Goal: Navigation & Orientation: Understand site structure

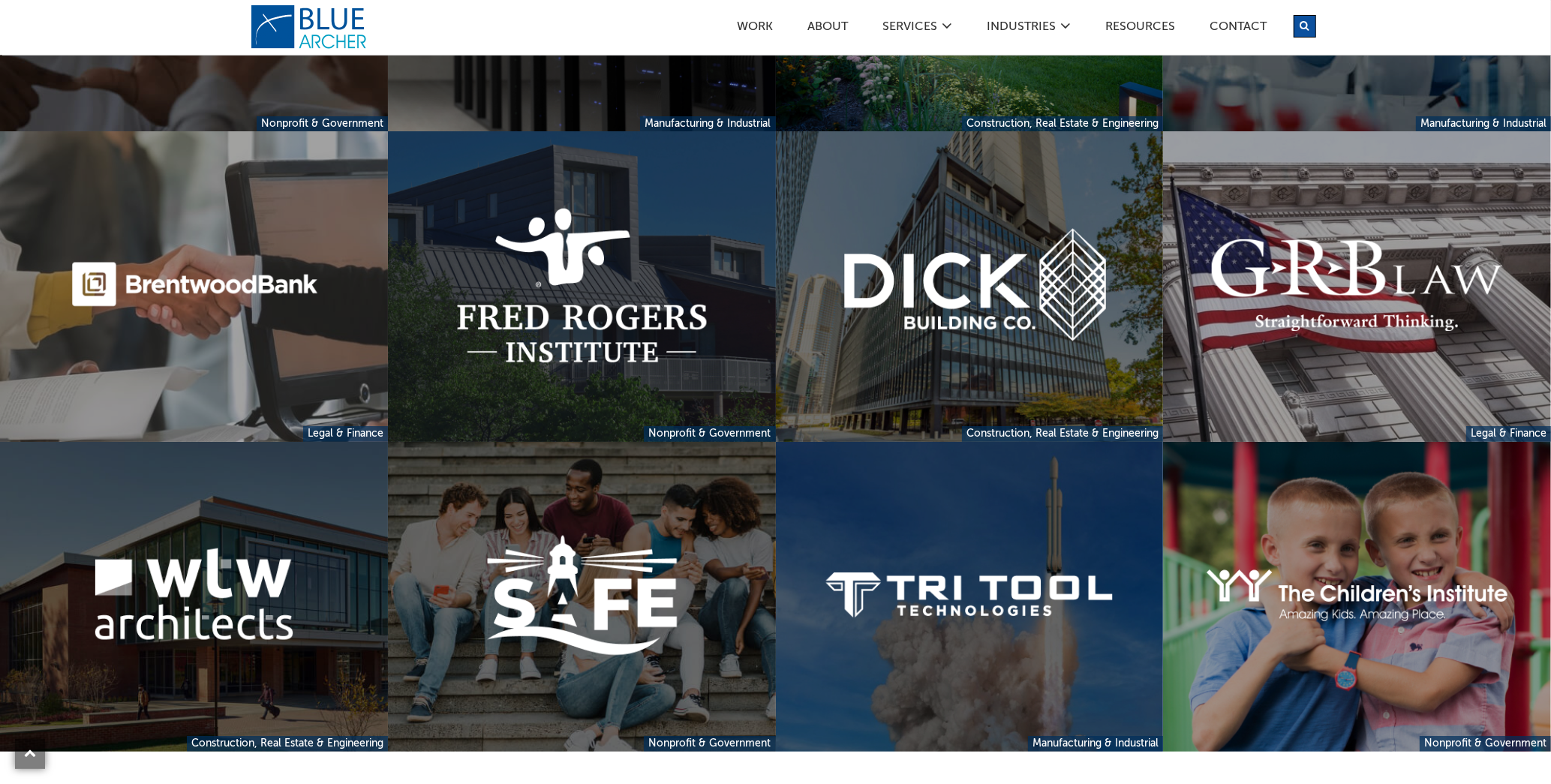
scroll to position [1200, 0]
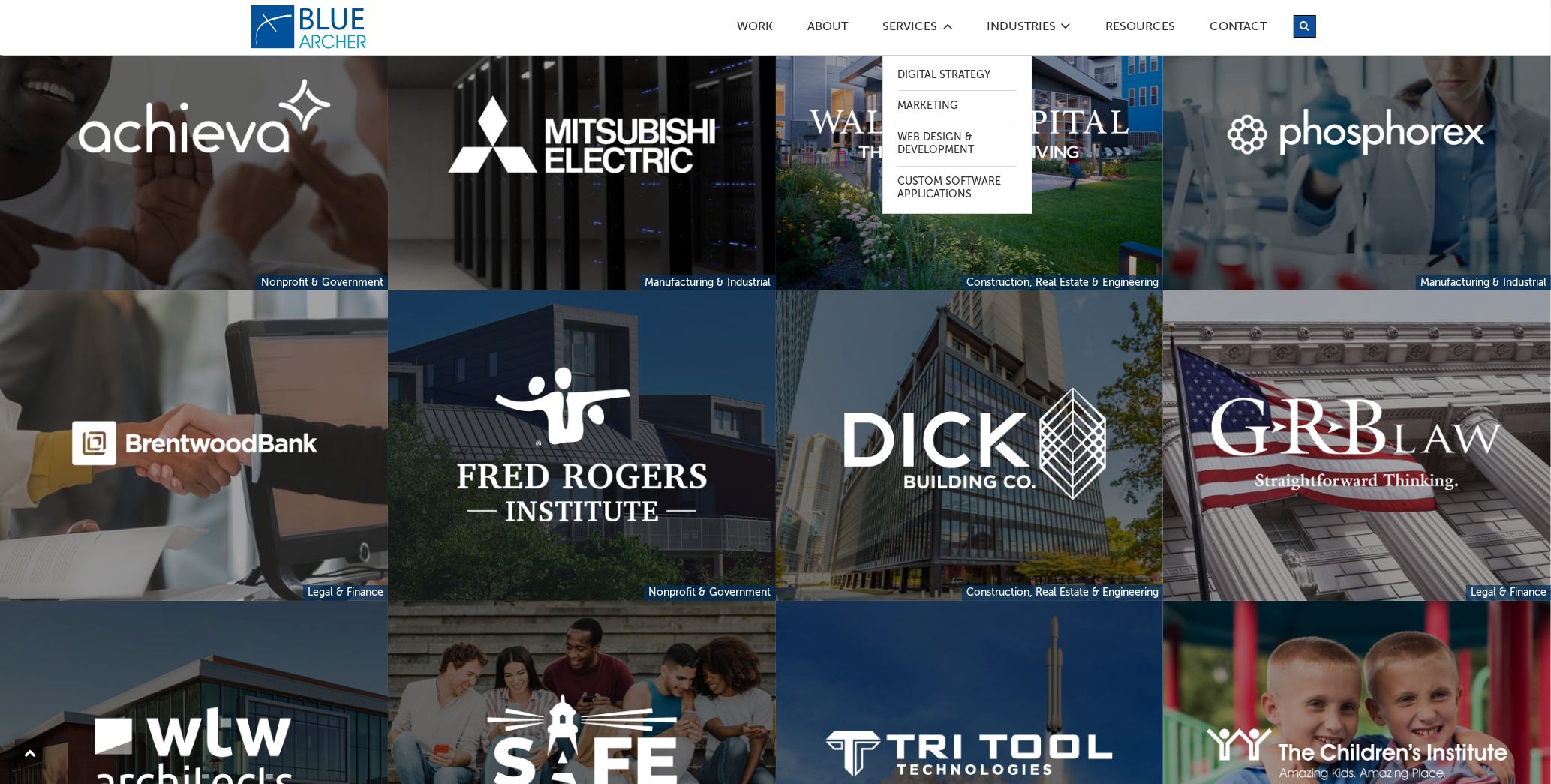
click at [950, 31] on icon at bounding box center [948, 26] width 11 height 12
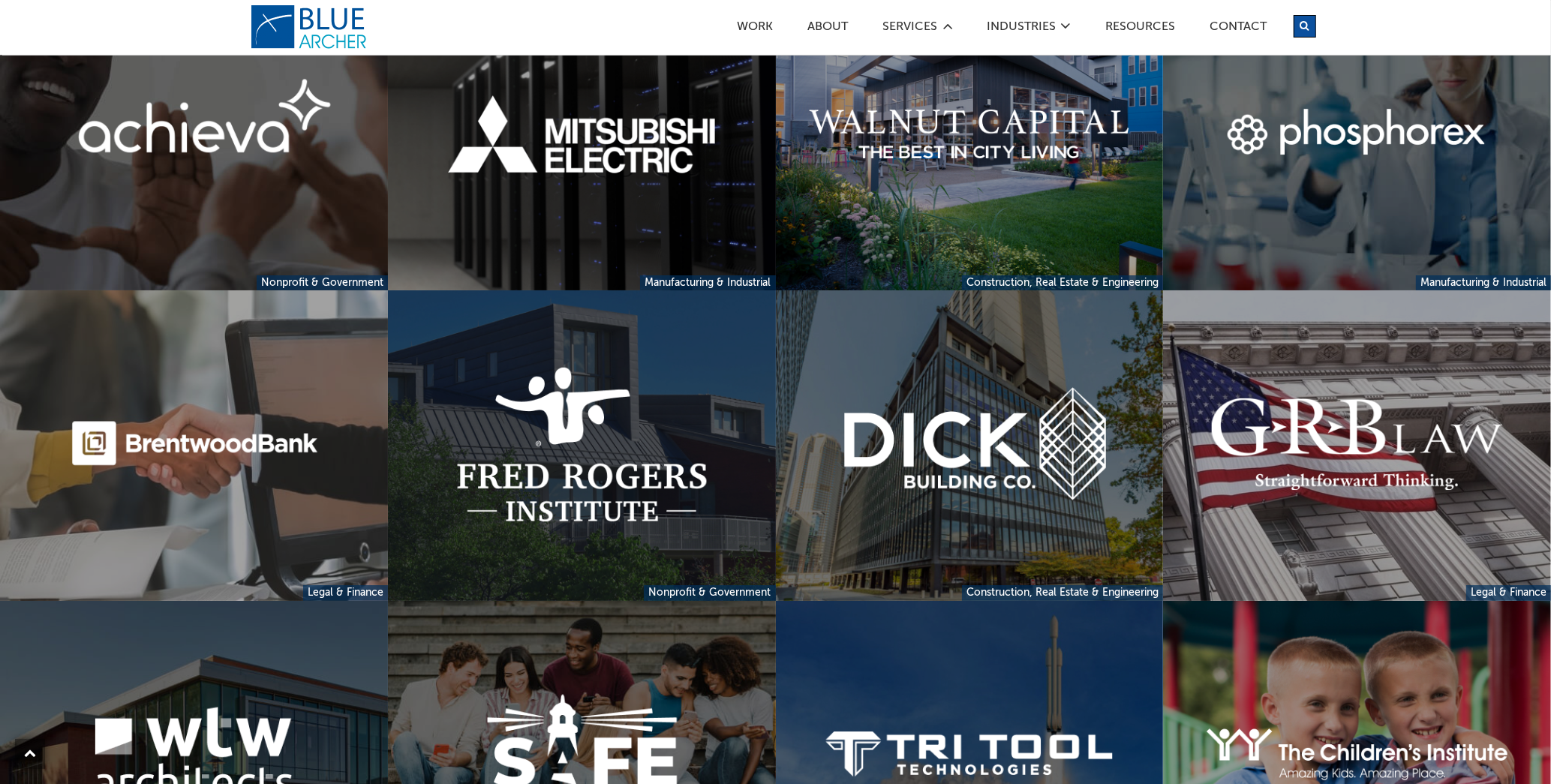
click at [950, 29] on icon at bounding box center [948, 26] width 11 height 12
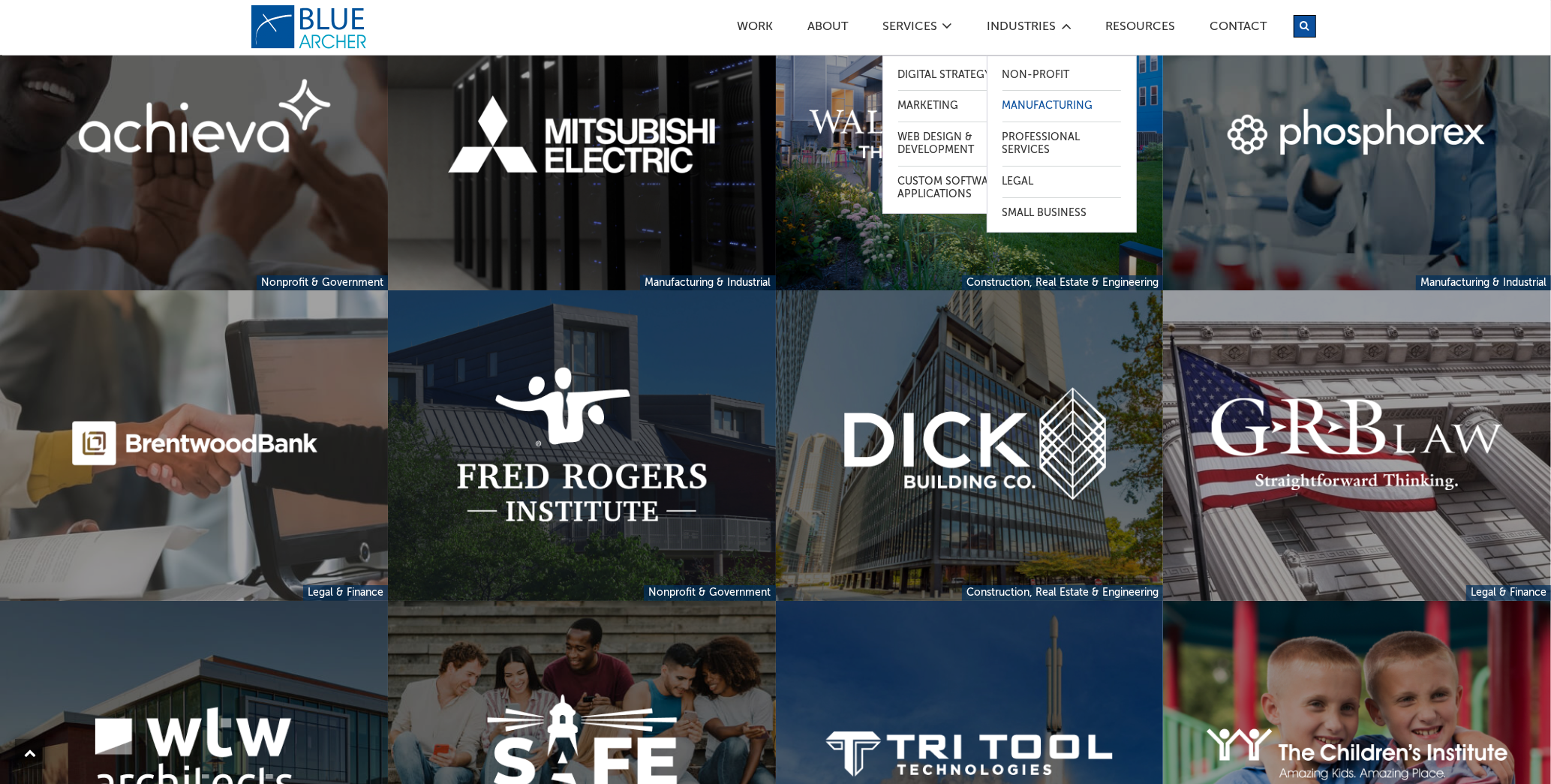
click at [1004, 106] on link "Manufacturing" at bounding box center [1062, 106] width 119 height 31
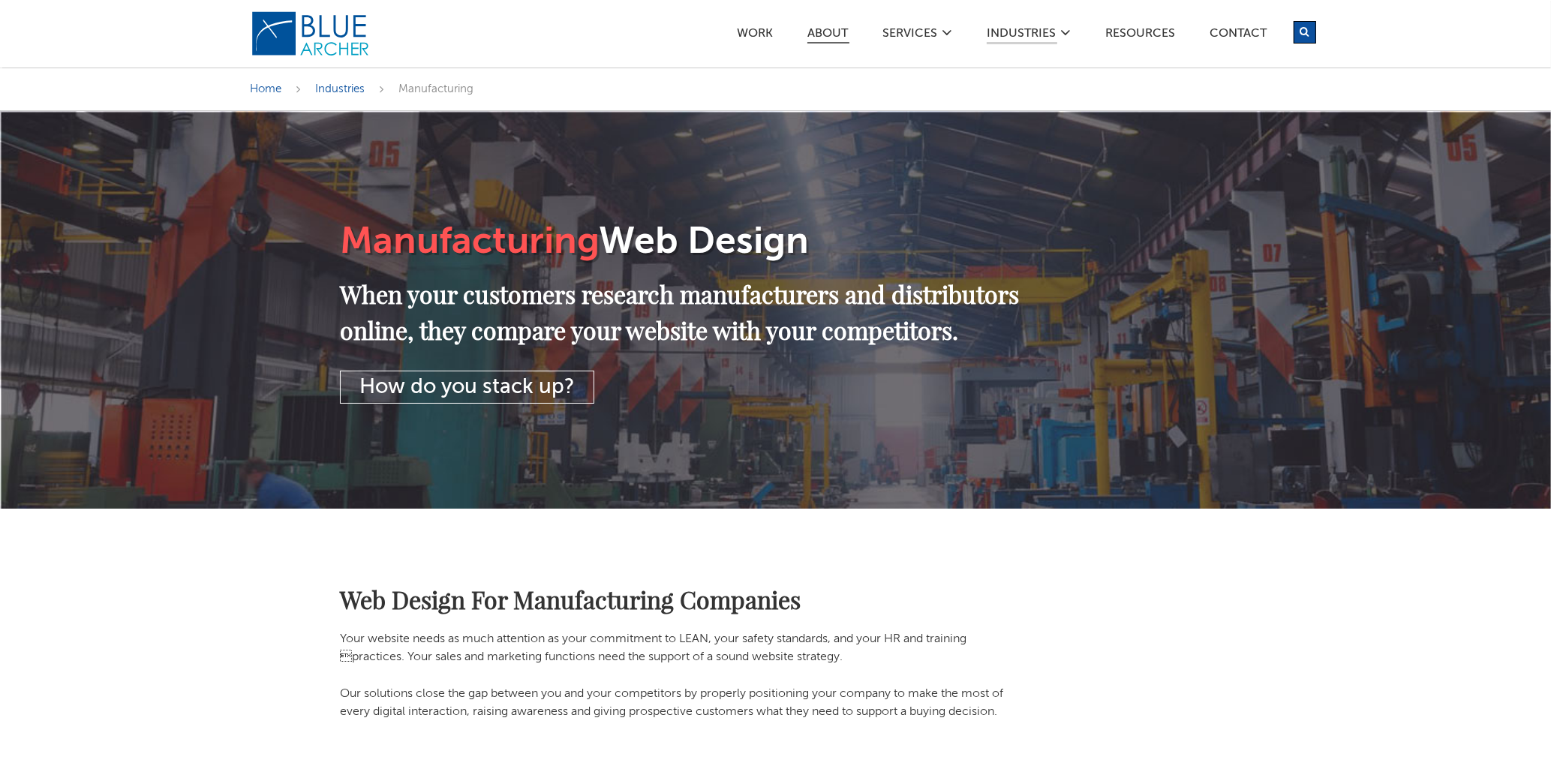
click at [819, 41] on link "ABOUT" at bounding box center [829, 35] width 42 height 16
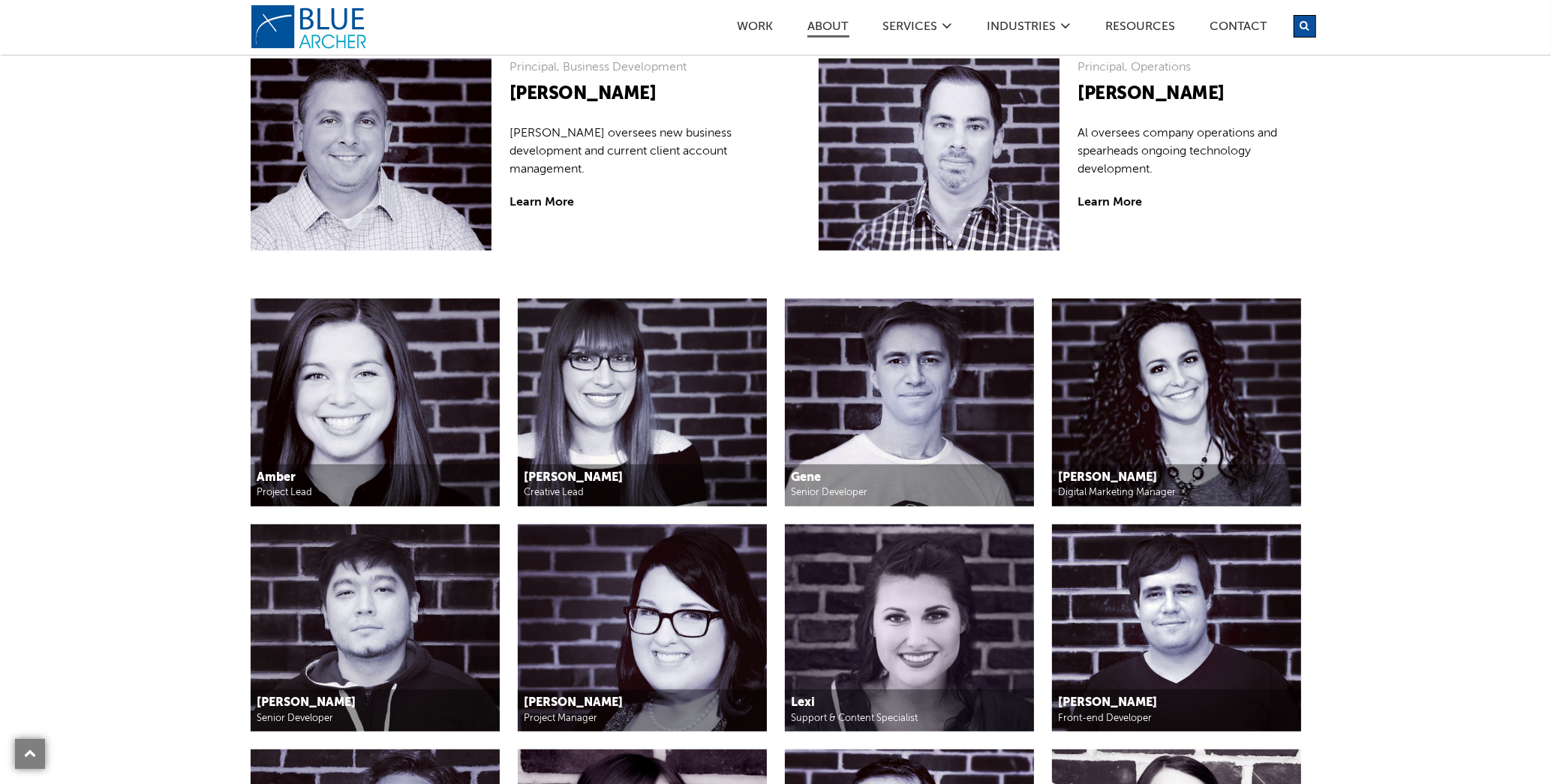
scroll to position [1350, 0]
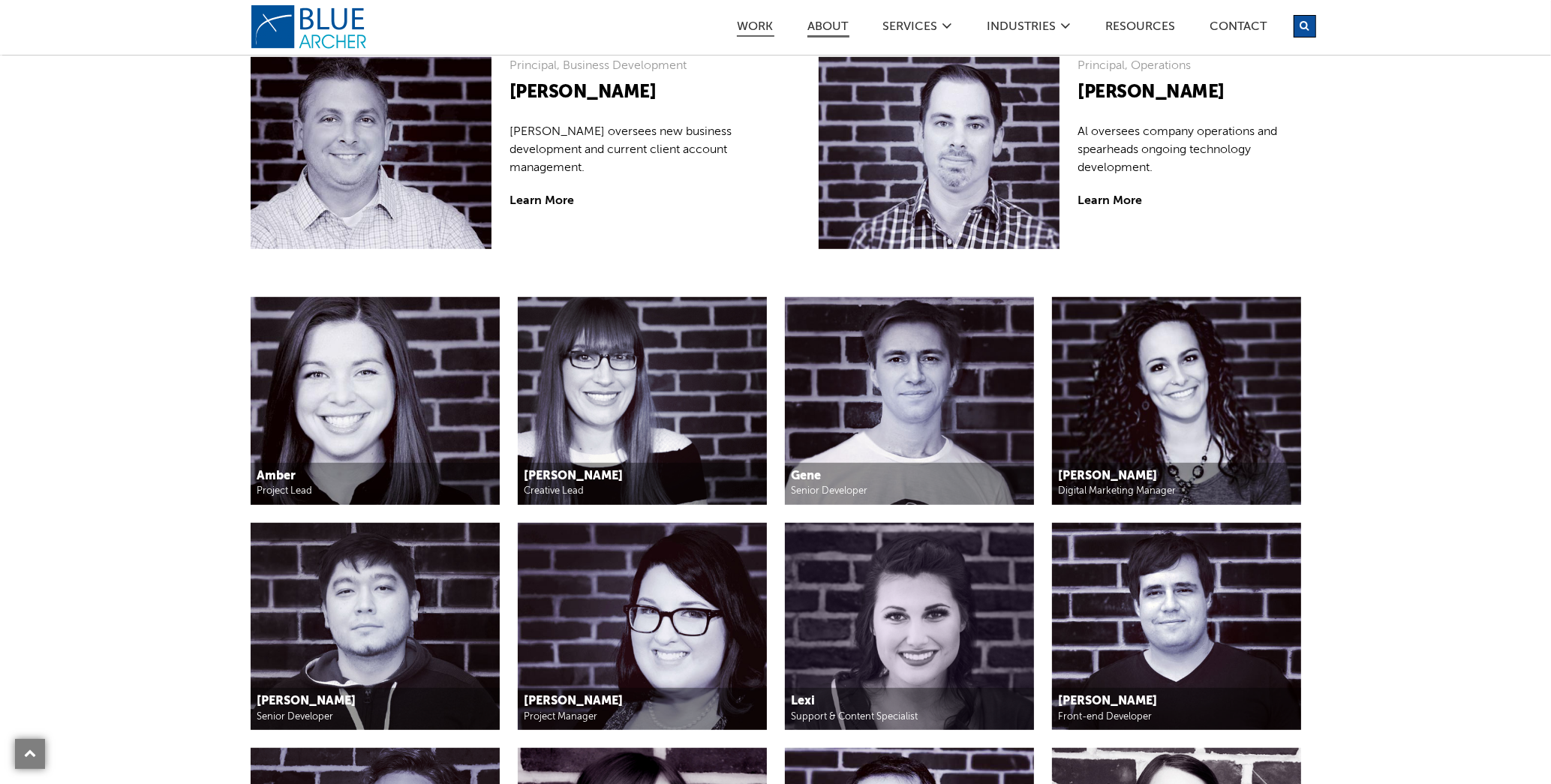
click at [747, 30] on link "Work" at bounding box center [756, 29] width 38 height 16
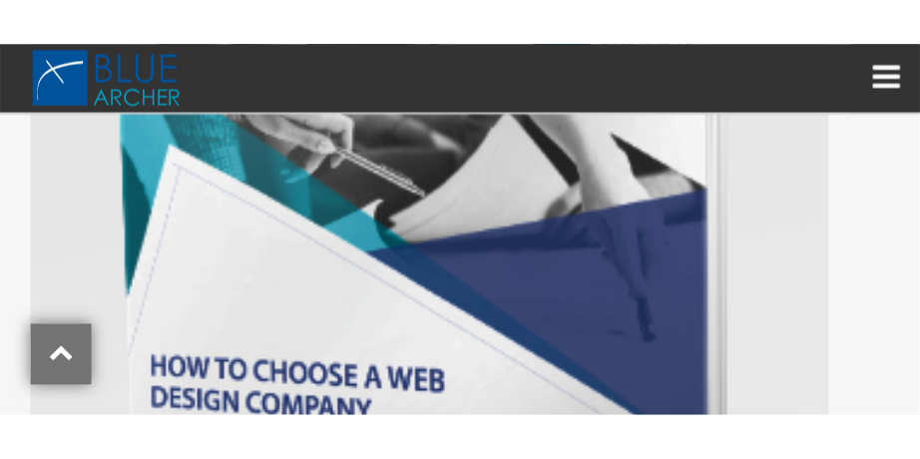
scroll to position [3568, 0]
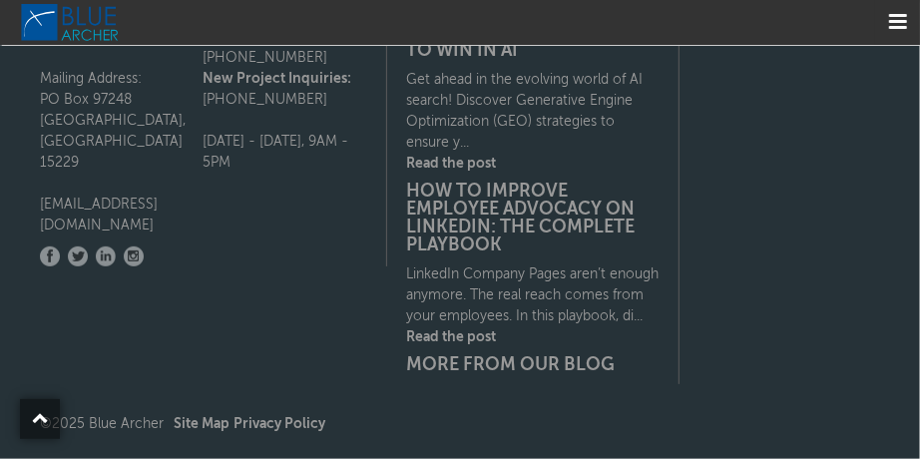
click at [403, 369] on div "Fresh Off the Blog Press Generative Engine Optimization: Strategies to Win in A…" at bounding box center [533, 178] width 293 height 411
drag, startPoint x: 812, startPoint y: 18, endPoint x: 277, endPoint y: 169, distance: 555.8
click at [277, 169] on div "CONTACT INFO Looking for a Pittsburgh web design company? Mailing Address: PO B…" at bounding box center [203, 119] width 367 height 293
